Goal: Task Accomplishment & Management: Use online tool/utility

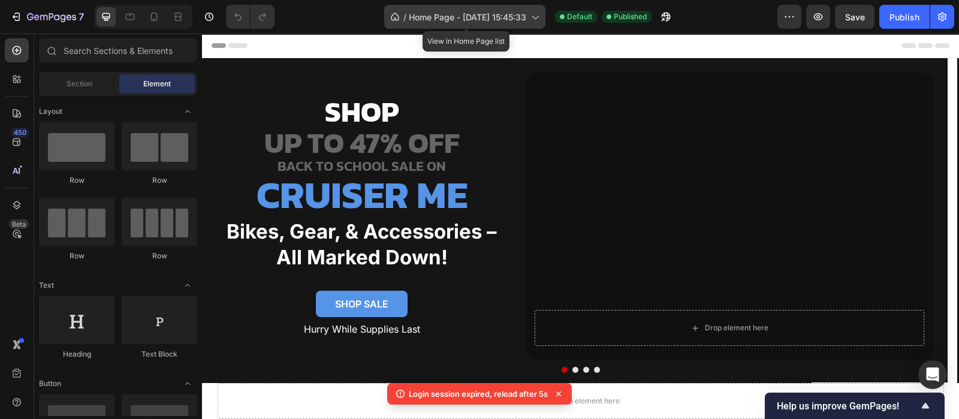
click at [504, 9] on div "/ Home Page - [DATE] 15:45:33" at bounding box center [464, 17] width 161 height 24
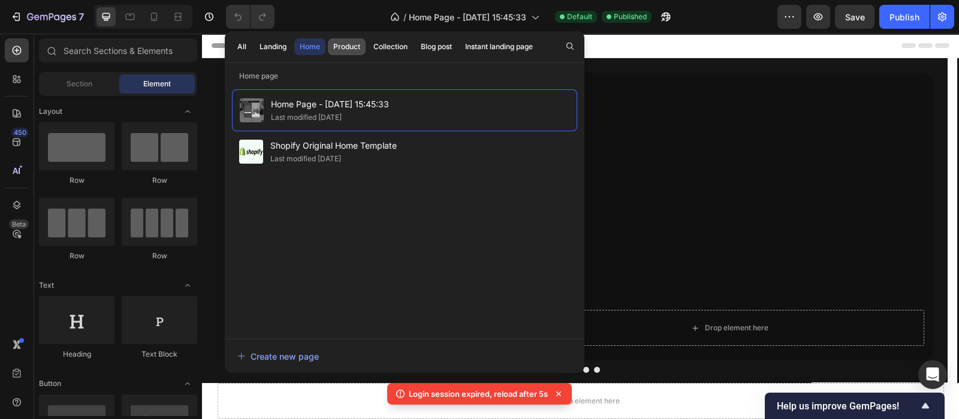
click at [350, 49] on div "Product" at bounding box center [346, 46] width 27 height 11
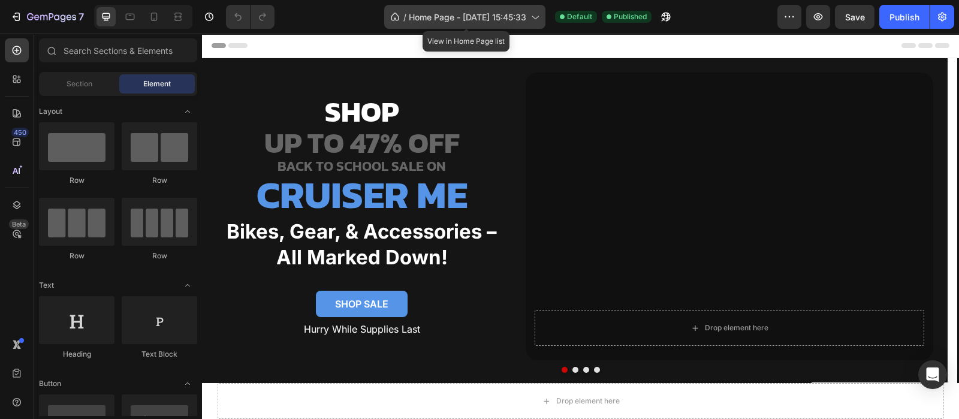
click at [472, 16] on span "Home Page - [DATE] 15:45:33" at bounding box center [467, 17] width 117 height 13
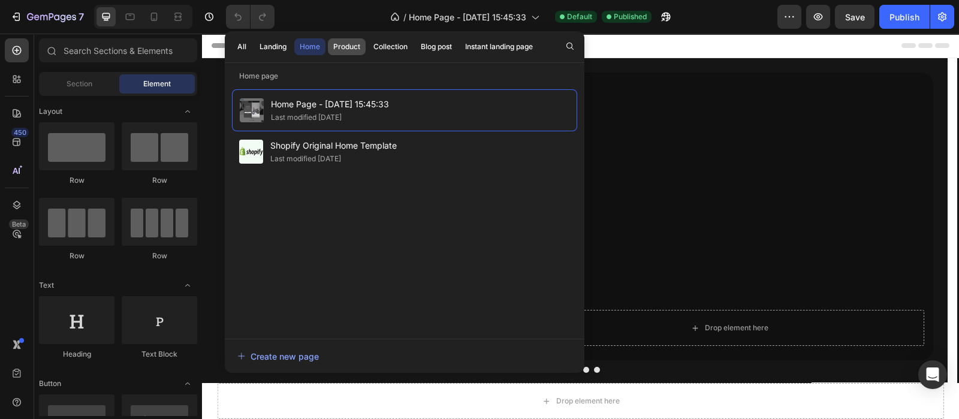
click at [355, 47] on div "Product" at bounding box center [346, 46] width 27 height 11
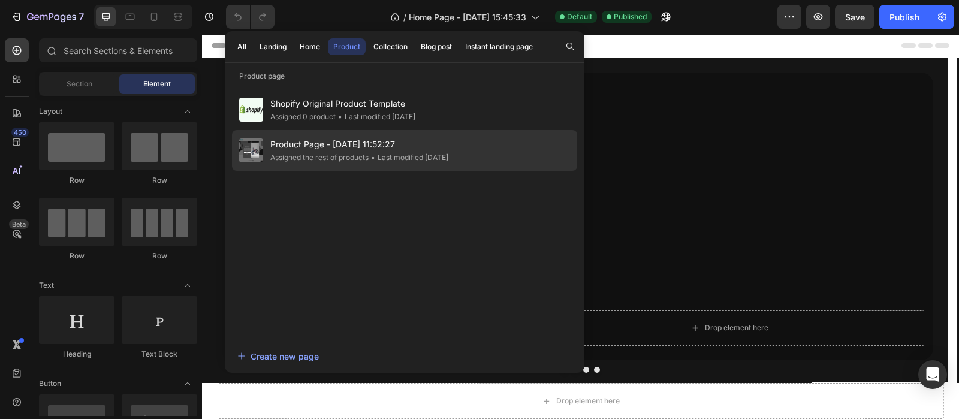
click at [418, 146] on span "Product Page - [DATE] 11:52:27" at bounding box center [359, 144] width 178 height 14
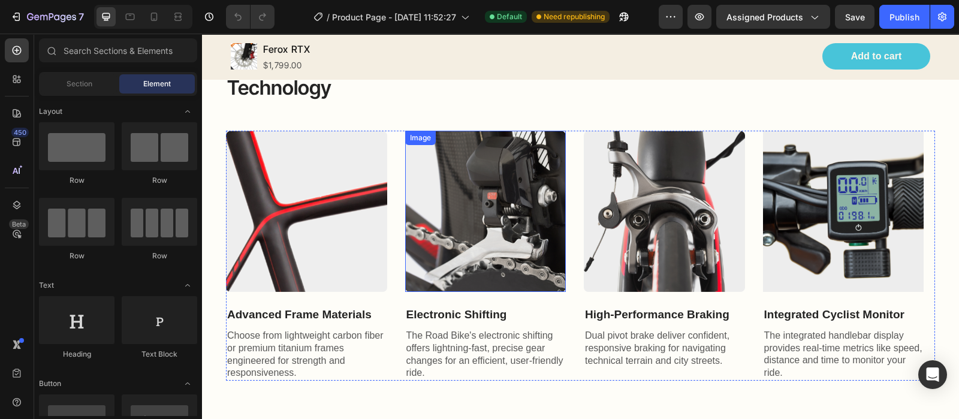
scroll to position [1198, 0]
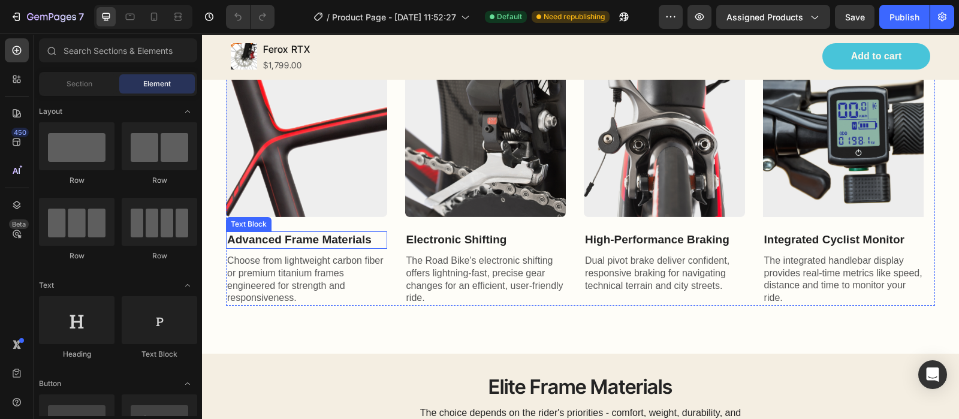
click at [329, 237] on p "Advanced Frame Materials" at bounding box center [306, 240] width 159 height 15
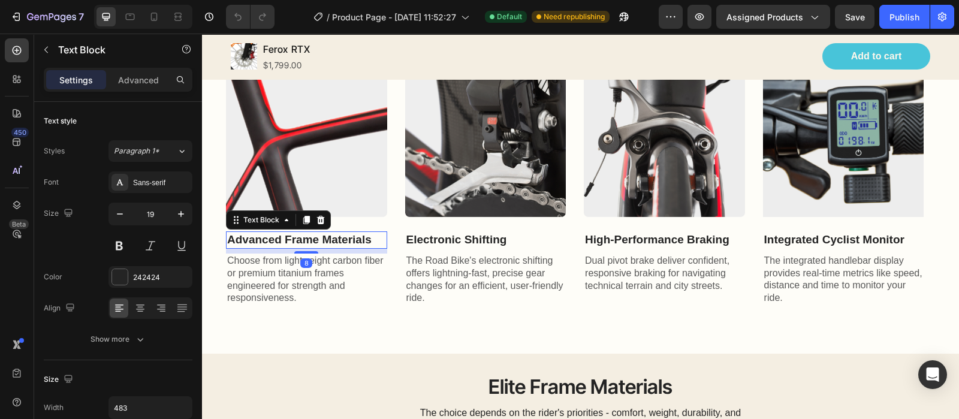
click at [329, 237] on p "Advanced Frame Materials" at bounding box center [306, 240] width 159 height 15
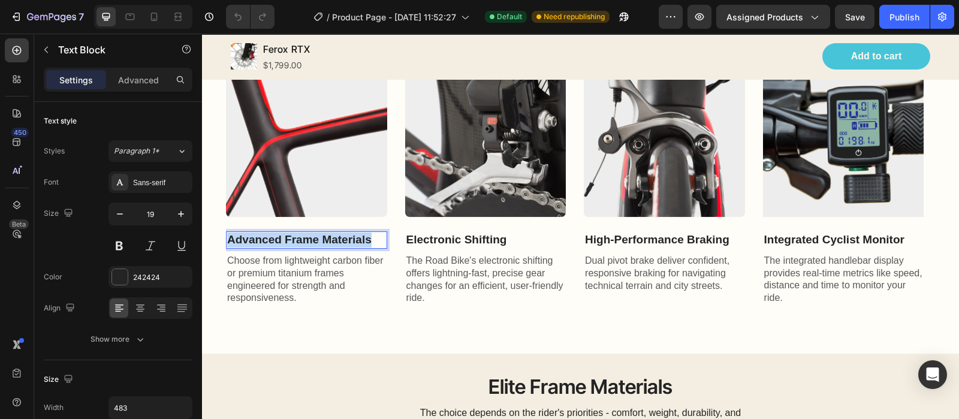
click at [329, 237] on p "Advanced Frame Materials" at bounding box center [306, 240] width 159 height 15
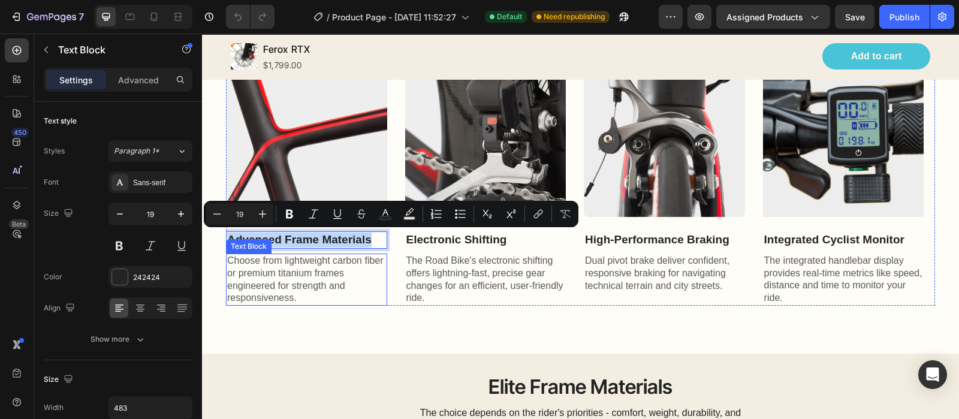
click at [291, 261] on p "Choose from lightweight carbon fiber or premium titanium frames engineered for …" at bounding box center [306, 280] width 159 height 50
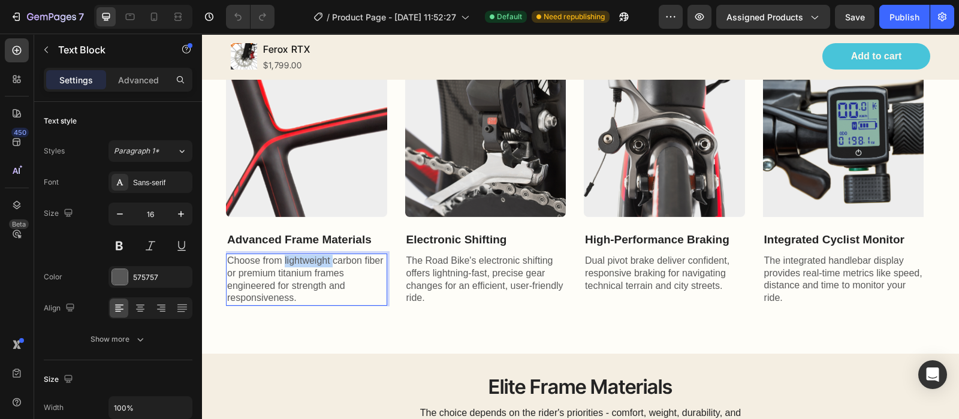
click at [291, 261] on p "Choose from lightweight carbon fiber or premium titanium frames engineered for …" at bounding box center [306, 280] width 159 height 50
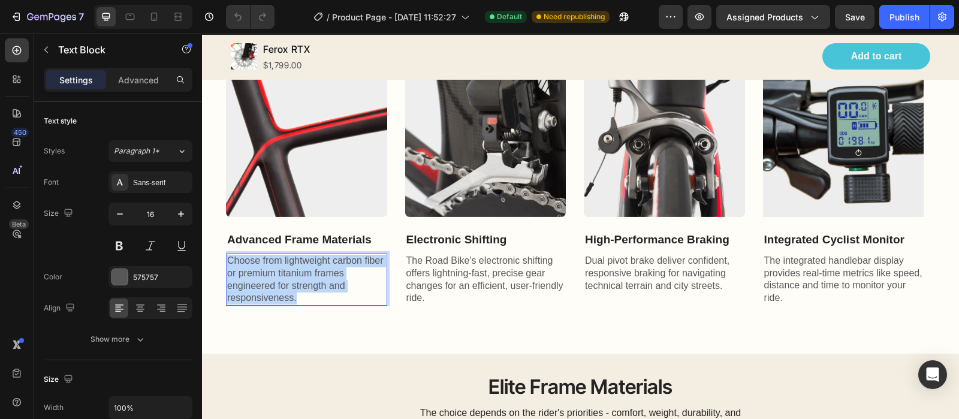
click at [291, 261] on p "Choose from lightweight carbon fiber or premium titanium frames engineered for …" at bounding box center [306, 280] width 159 height 50
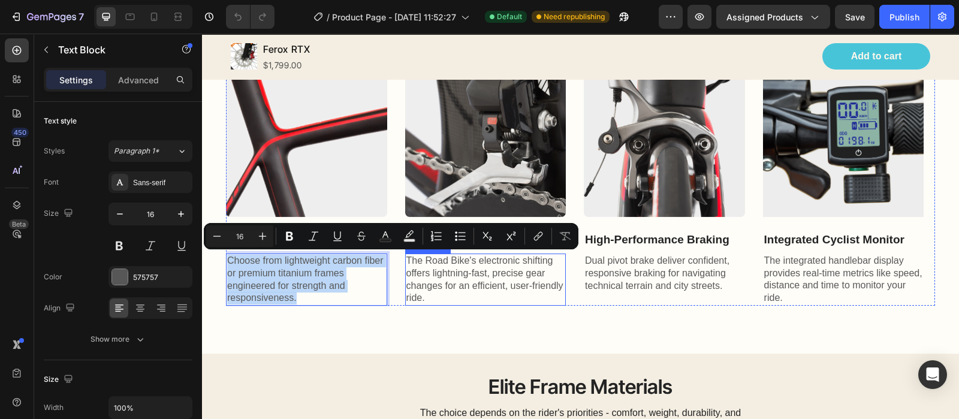
click at [504, 271] on p "The Road Bike's electronic shifting offers lightning-fast, precise gear changes…" at bounding box center [485, 280] width 159 height 50
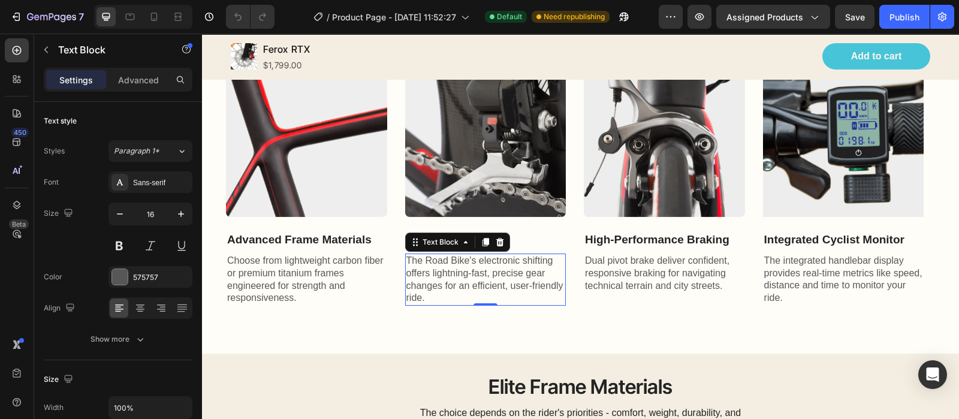
click at [504, 271] on p "The Road Bike's electronic shifting offers lightning-fast, precise gear changes…" at bounding box center [485, 280] width 159 height 50
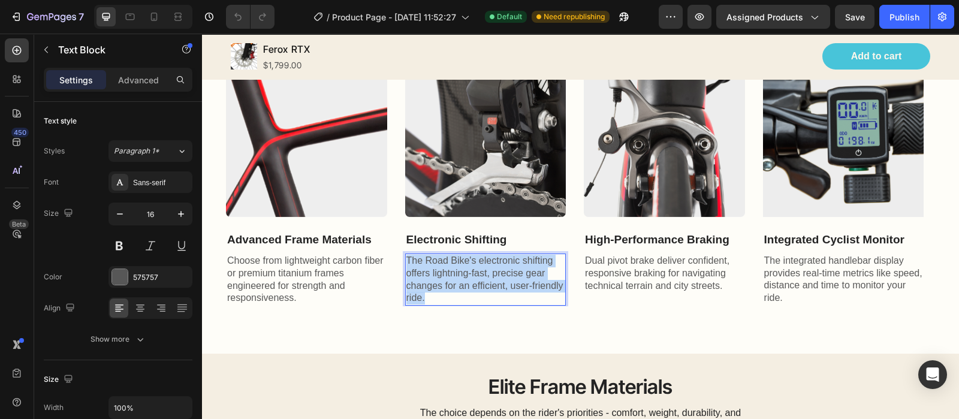
click at [504, 271] on p "The Road Bike's electronic shifting offers lightning-fast, precise gear changes…" at bounding box center [485, 280] width 159 height 50
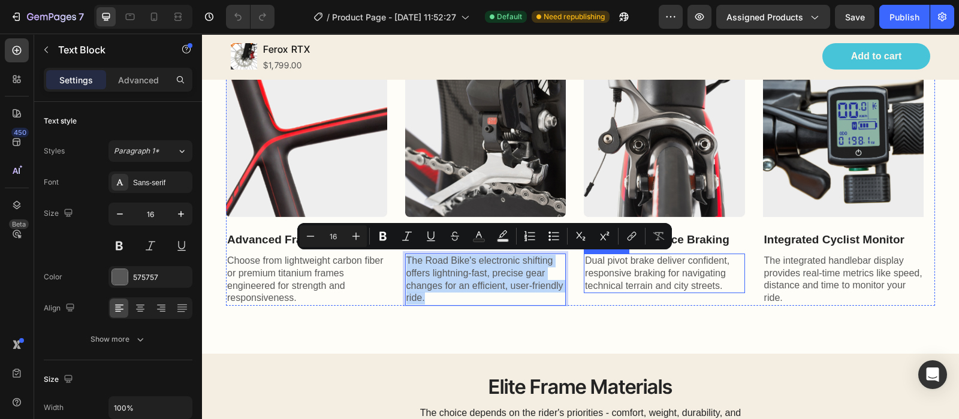
click at [622, 272] on p "Dual pivot brake deliver confident, responsive braking for navigating technical…" at bounding box center [664, 273] width 159 height 37
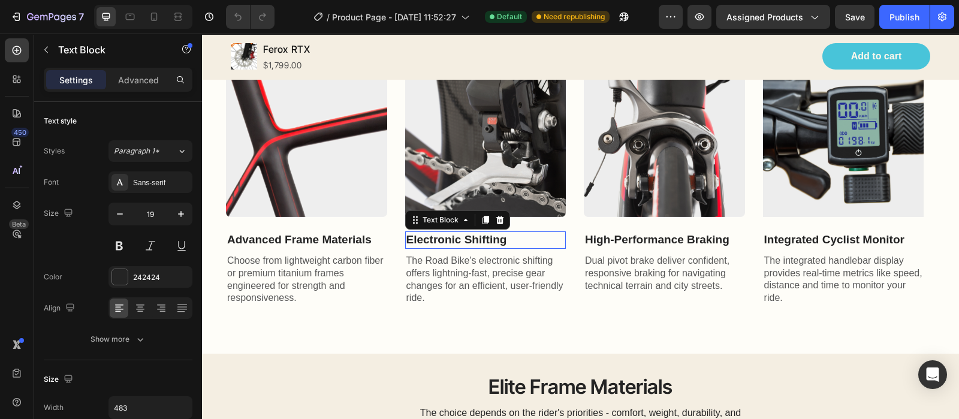
click at [468, 233] on p "Electronic Shifting" at bounding box center [485, 240] width 159 height 15
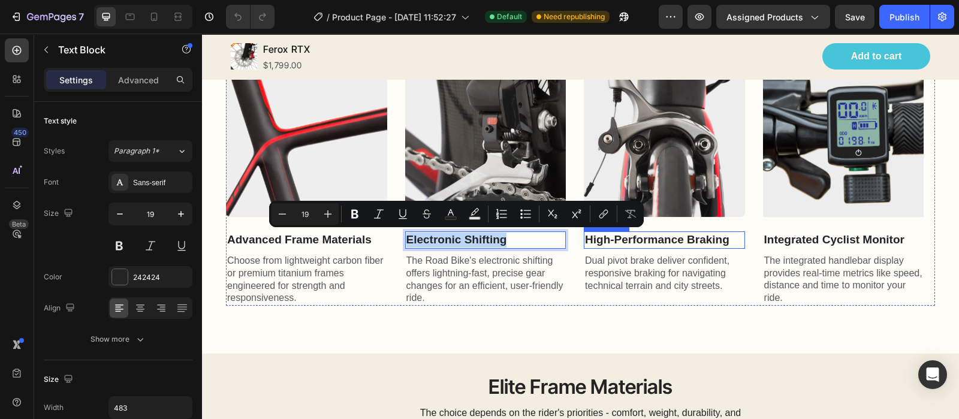
click at [680, 234] on p "High-Performance Braking" at bounding box center [664, 240] width 159 height 15
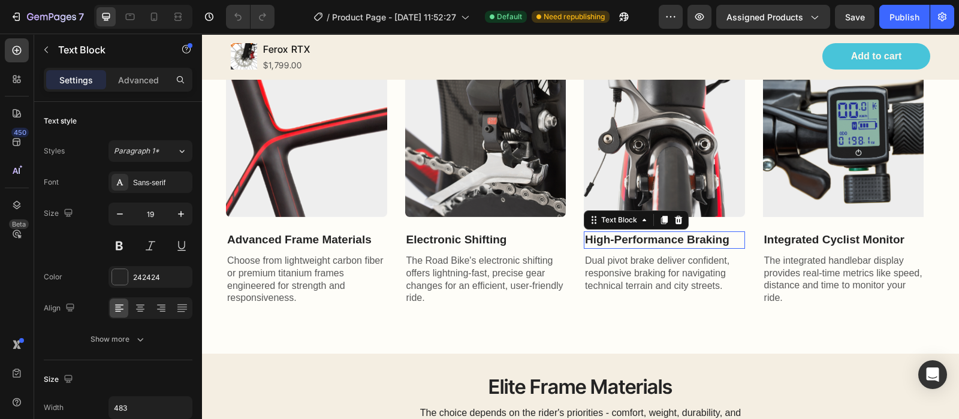
click at [680, 234] on p "High-Performance Braking" at bounding box center [664, 240] width 159 height 15
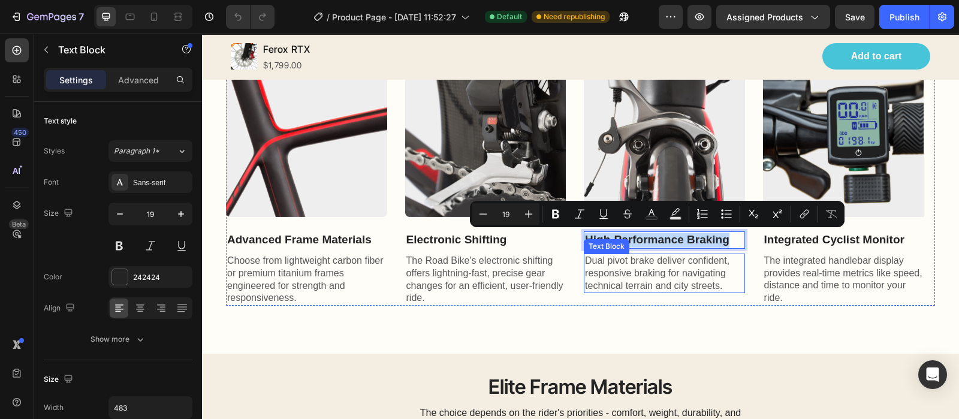
click at [669, 264] on p "Dual pivot brake deliver confident, responsive braking for navigating technical…" at bounding box center [664, 273] width 159 height 37
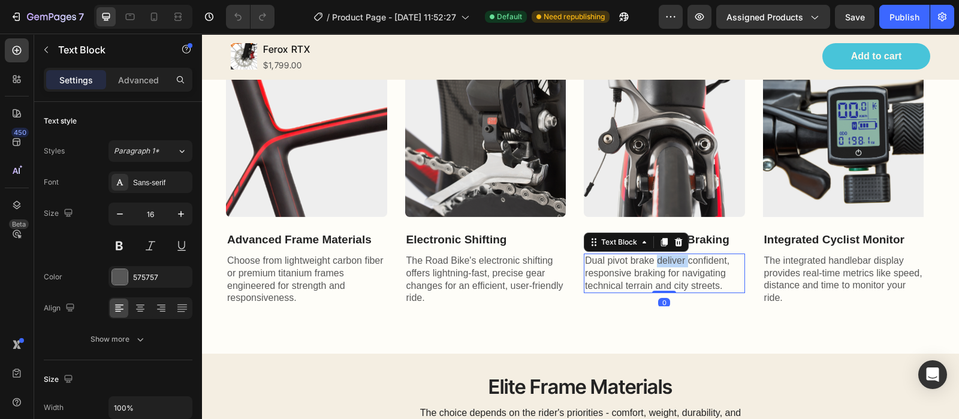
click at [669, 264] on p "Dual pivot brake deliver confident, responsive braking for navigating technical…" at bounding box center [664, 273] width 159 height 37
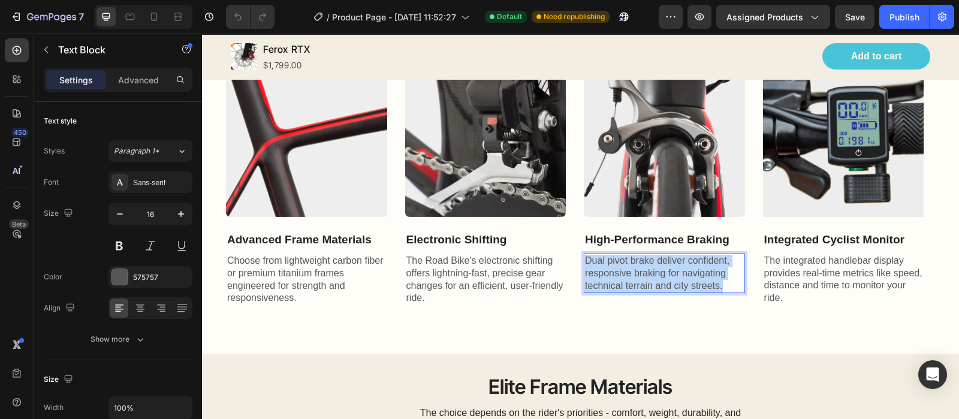
click at [669, 264] on p "Dual pivot brake deliver confident, responsive braking for navigating technical…" at bounding box center [664, 273] width 159 height 37
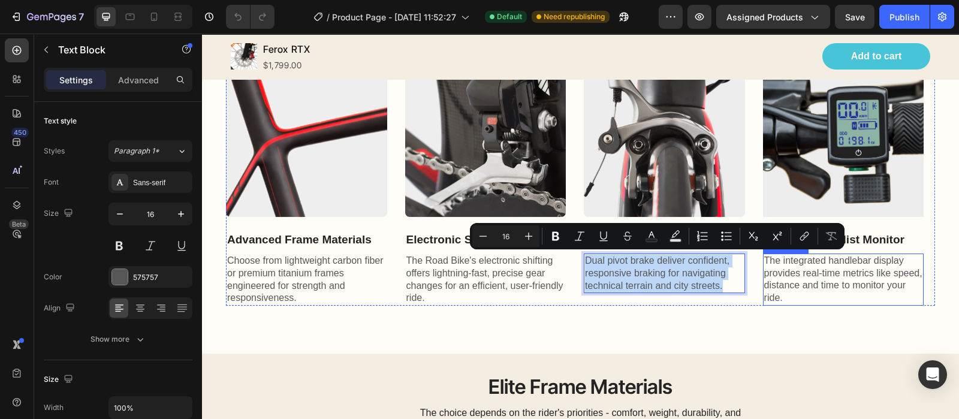
click at [842, 271] on p "The integrated handlebar display provides real-time metrics like speed, distanc…" at bounding box center [843, 280] width 159 height 50
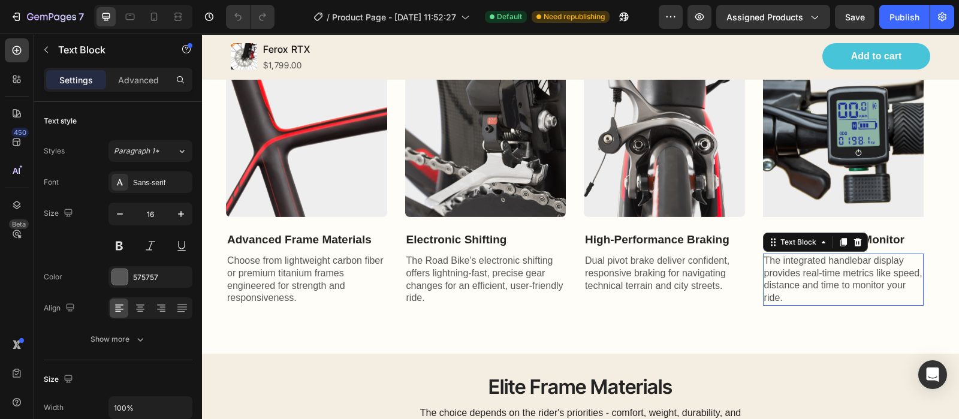
click at [842, 271] on p "The integrated handlebar display provides real-time metrics like speed, distanc…" at bounding box center [843, 280] width 159 height 50
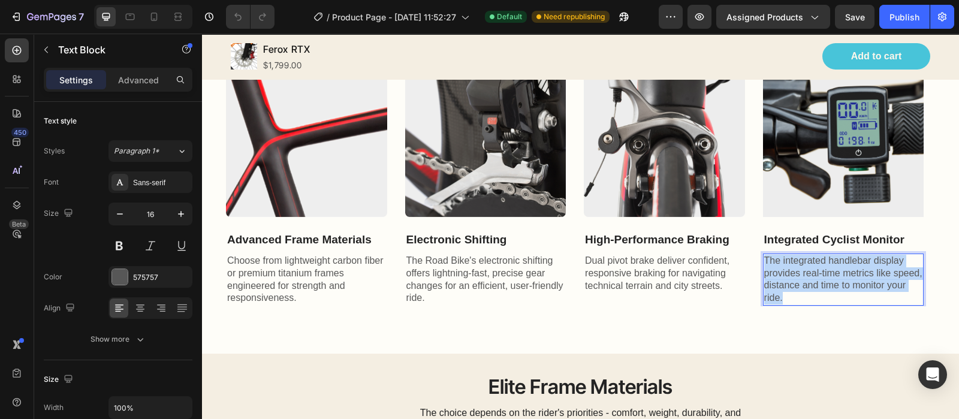
click at [842, 271] on p "The integrated handlebar display provides real-time metrics like speed, distanc…" at bounding box center [843, 280] width 159 height 50
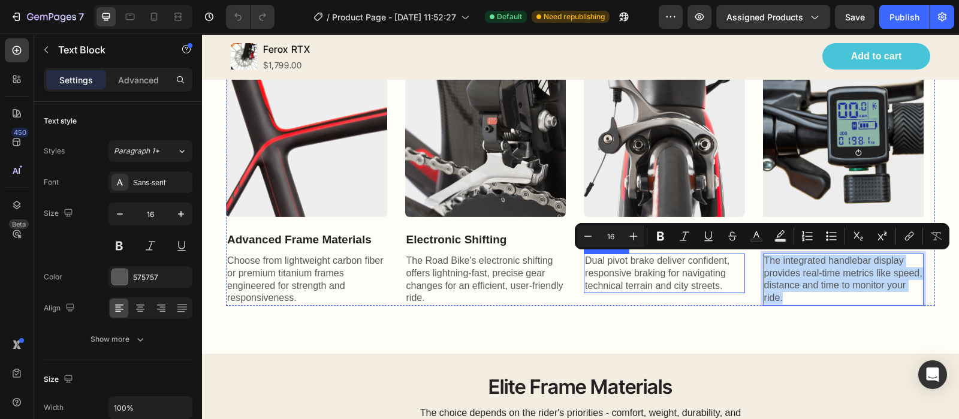
click at [697, 264] on p "Dual pivot brake deliver confident, responsive braking for navigating technical…" at bounding box center [664, 273] width 159 height 37
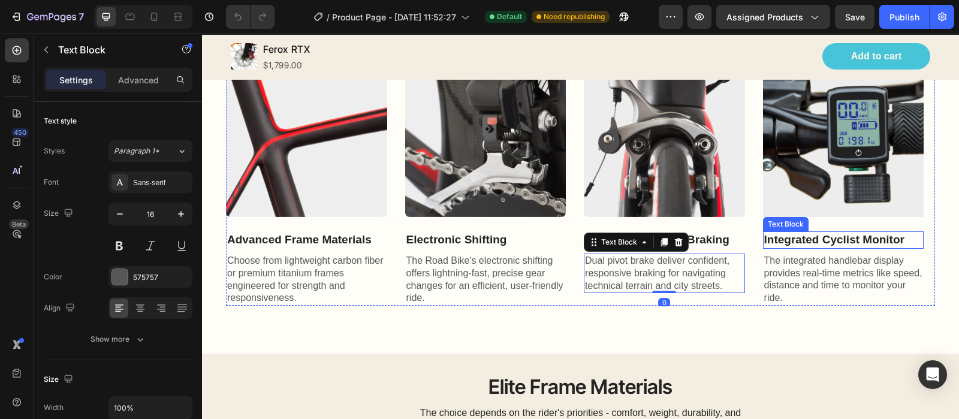
click at [811, 233] on p "Integrated Cyclist Monitor" at bounding box center [843, 240] width 159 height 15
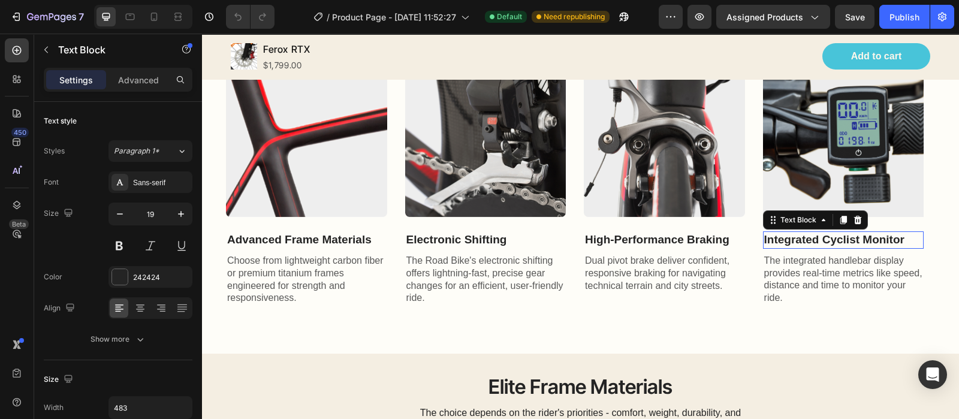
click at [811, 233] on p "Integrated Cyclist Monitor" at bounding box center [843, 240] width 159 height 15
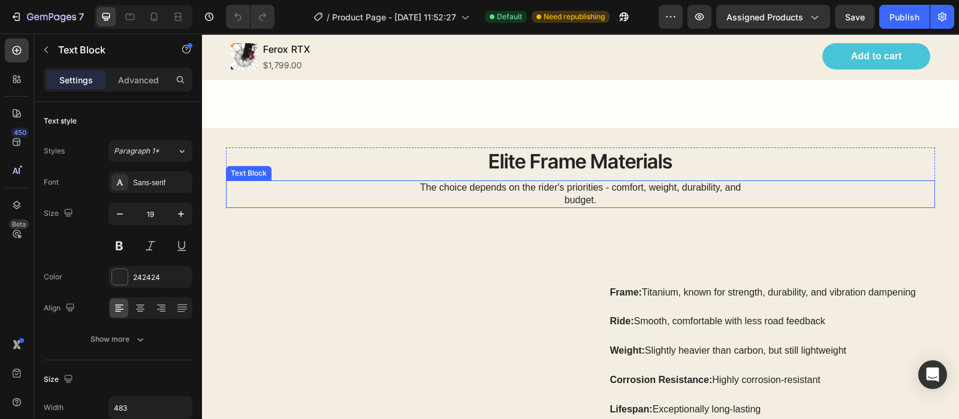
scroll to position [1499, 0]
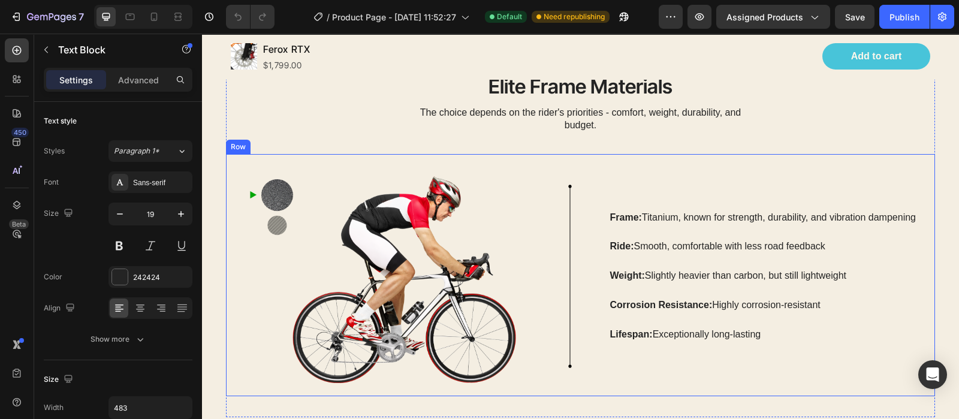
click at [569, 185] on div "Image Image Row Frame: Titanium, known for strength, durability, and vibration …" at bounding box center [580, 275] width 709 height 242
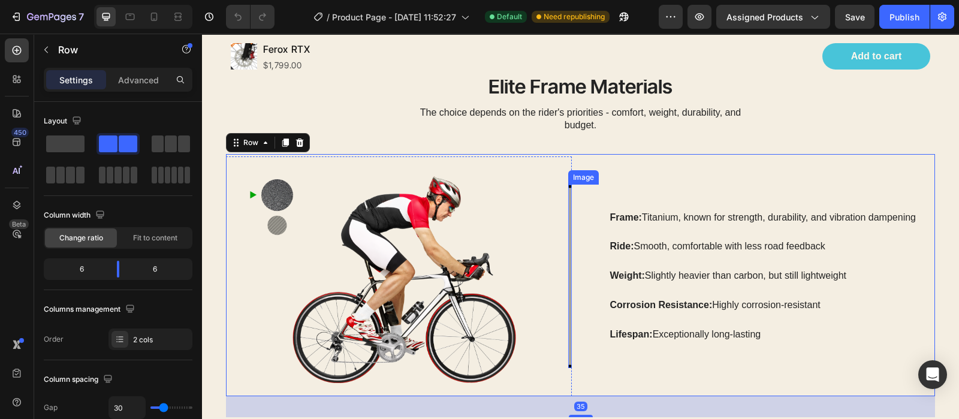
click at [568, 190] on img at bounding box center [570, 276] width 4 height 183
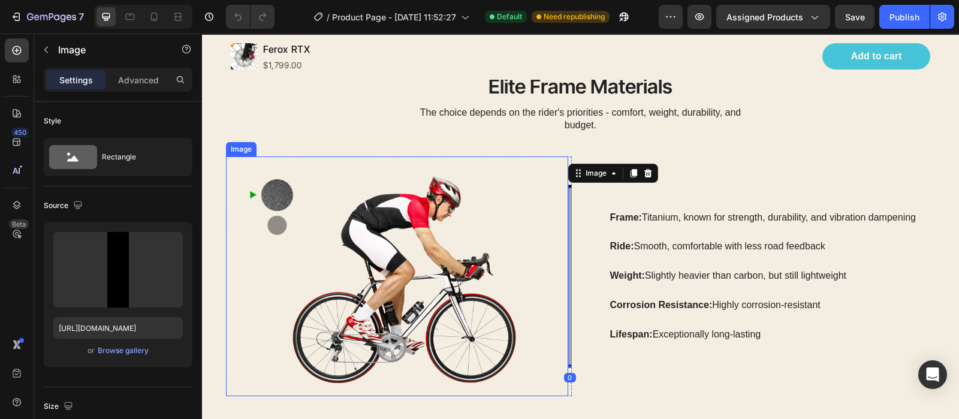
click at [510, 188] on img at bounding box center [397, 276] width 342 height 240
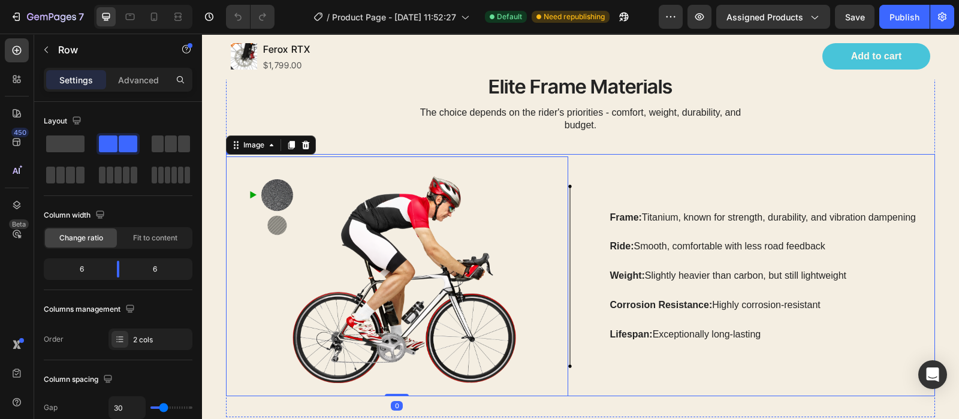
click at [569, 183] on div "Image 0 Image Row Frame: Titanium, known for strength, durability, and vibratio…" at bounding box center [580, 275] width 709 height 242
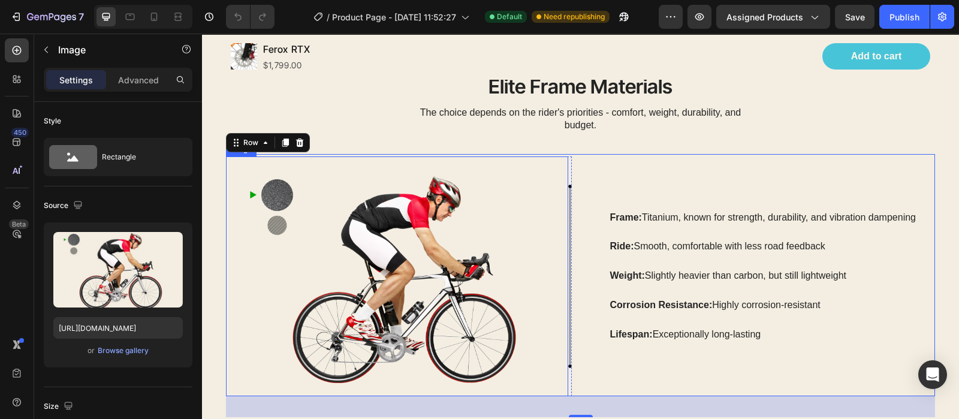
click at [561, 187] on img at bounding box center [397, 276] width 342 height 240
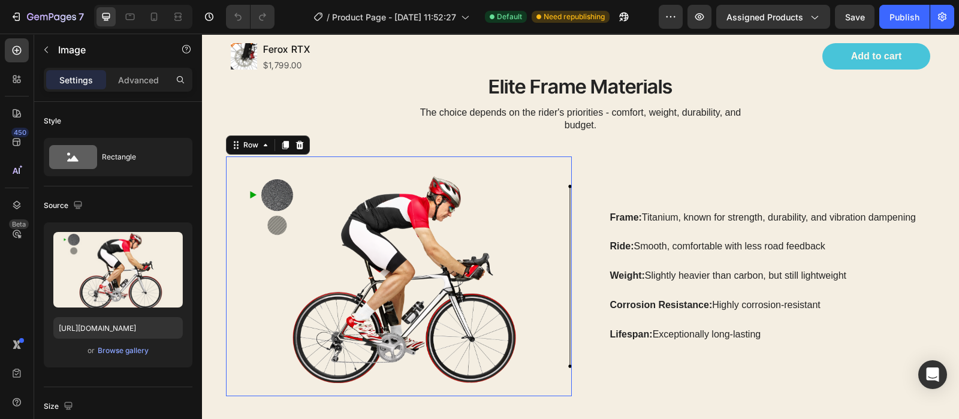
click at [568, 161] on div "Image" at bounding box center [570, 276] width 4 height 240
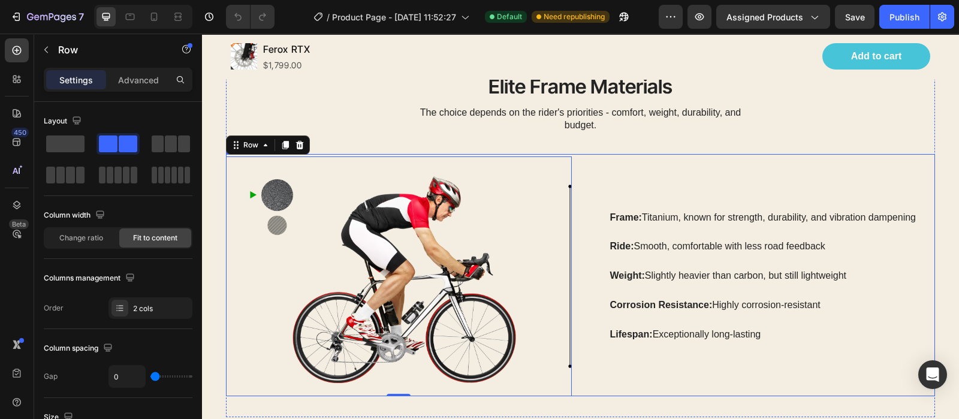
click at [581, 163] on div "Image Image Row 0 Frame: Titanium, known for strength, durability, and vibratio…" at bounding box center [580, 275] width 709 height 242
